Goal: Task Accomplishment & Management: Use online tool/utility

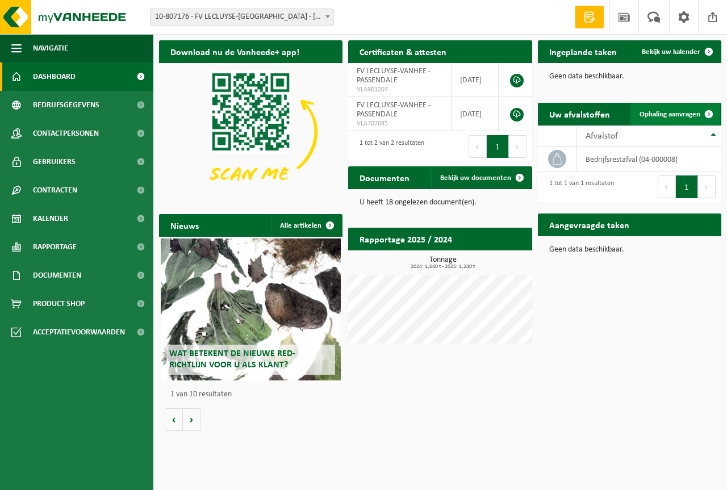
click at [657, 111] on span "Ophaling aanvragen" at bounding box center [670, 114] width 61 height 7
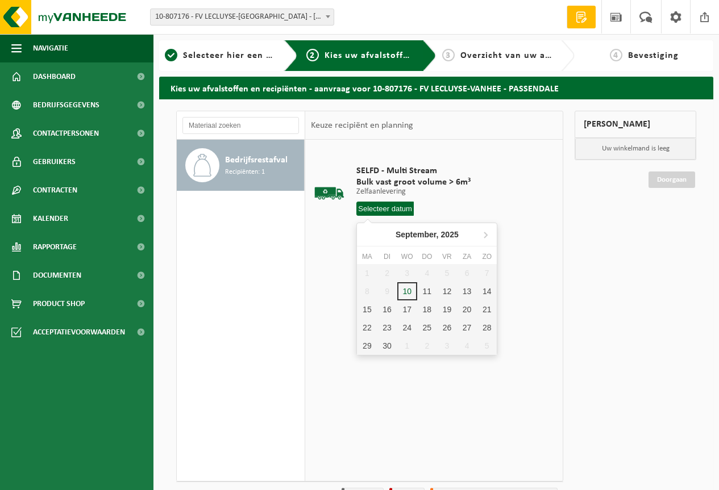
click at [394, 208] on input "text" at bounding box center [384, 209] width 57 height 14
click at [421, 294] on div "11" at bounding box center [427, 291] width 20 height 18
type input "Van [DATE]"
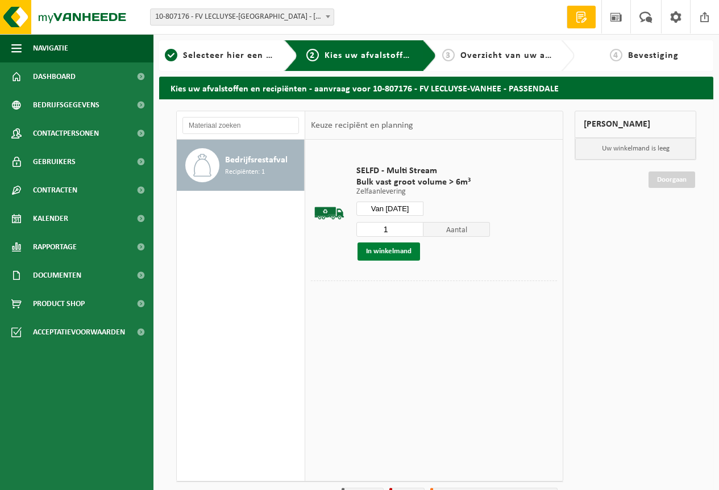
click at [393, 248] on button "In winkelmand" at bounding box center [388, 252] width 62 height 18
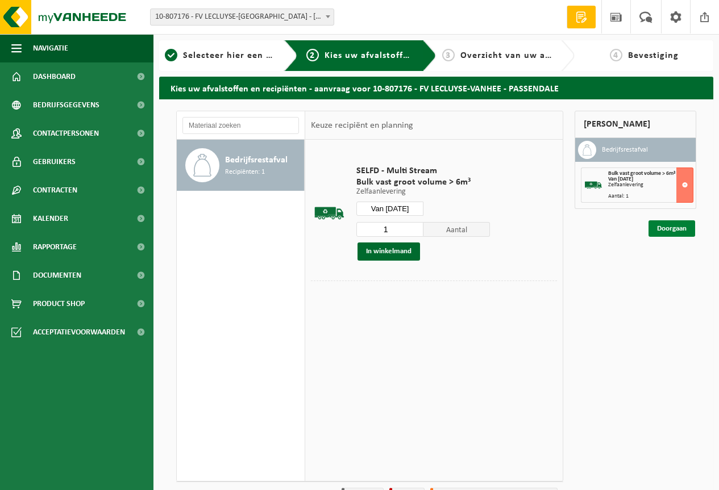
click at [673, 231] on link "Doorgaan" at bounding box center [671, 228] width 47 height 16
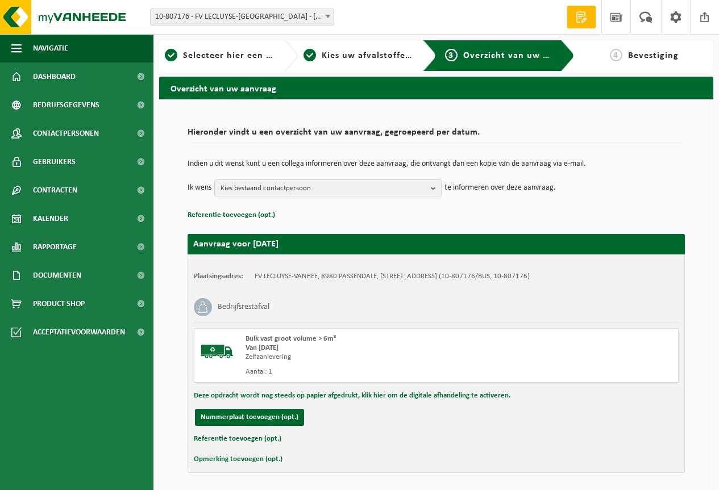
scroll to position [40, 0]
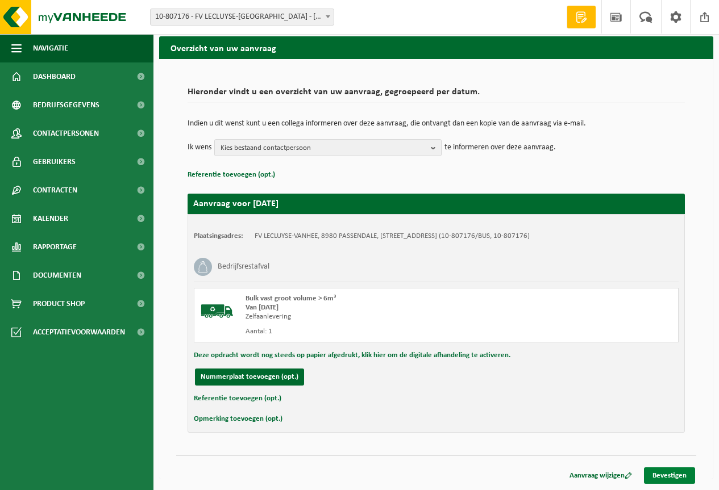
click at [671, 470] on link "Bevestigen" at bounding box center [669, 475] width 51 height 16
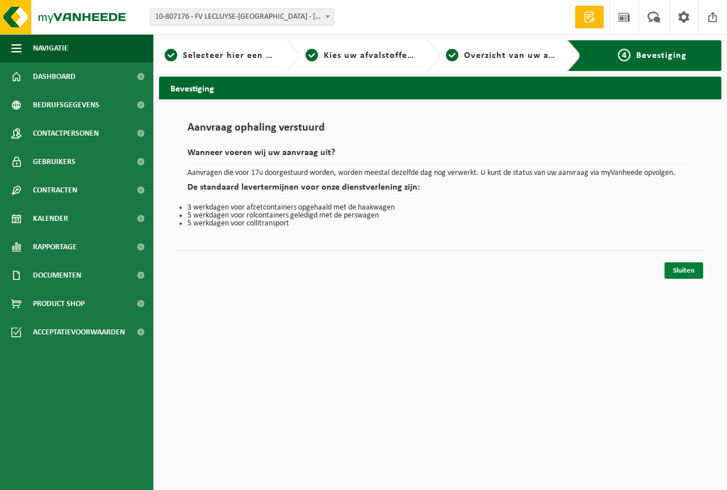
click at [679, 269] on link "Sluiten" at bounding box center [684, 270] width 39 height 16
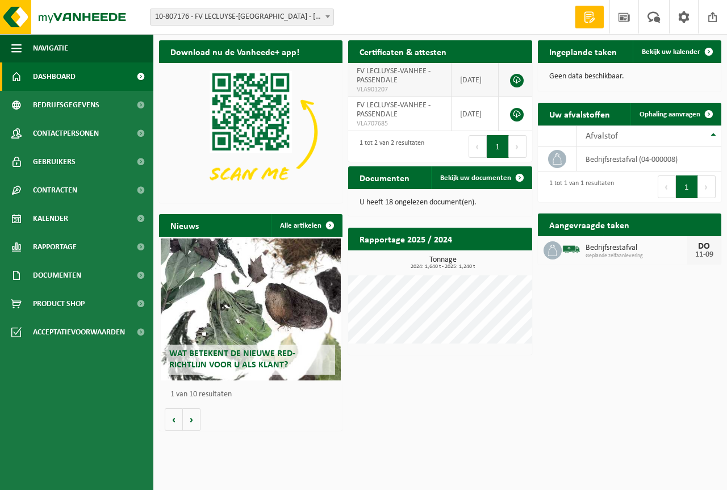
click at [513, 79] on link at bounding box center [517, 81] width 14 height 14
